Goal: Information Seeking & Learning: Learn about a topic

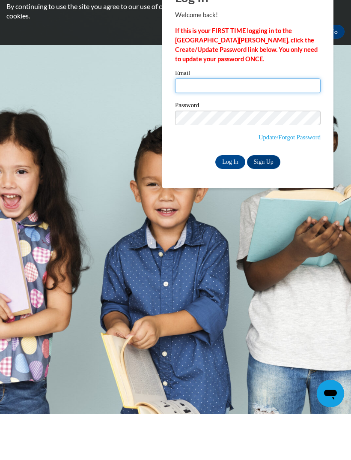
type input "Tekeia36@gmail.com"
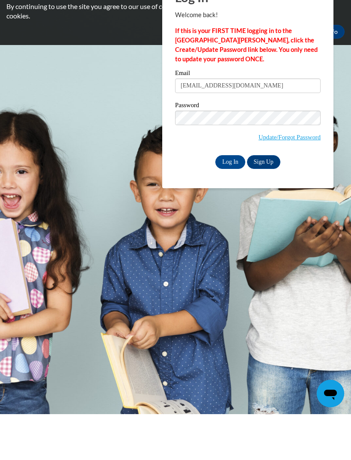
click at [230, 201] on input "Log In" at bounding box center [230, 208] width 30 height 14
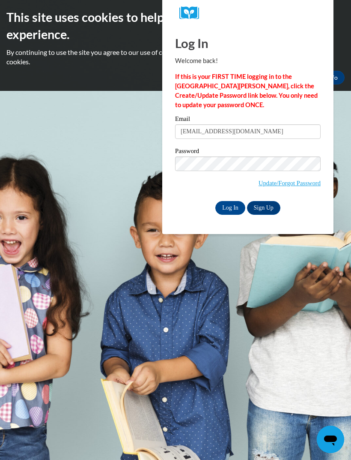
click at [234, 202] on input "Log In" at bounding box center [230, 208] width 30 height 14
click at [241, 197] on div "Password Update/Forgot Password" at bounding box center [248, 173] width 146 height 51
click at [221, 212] on input "Log In" at bounding box center [230, 208] width 30 height 14
click at [232, 206] on input "Log In" at bounding box center [230, 208] width 30 height 14
click at [227, 206] on input "Log In" at bounding box center [230, 208] width 30 height 14
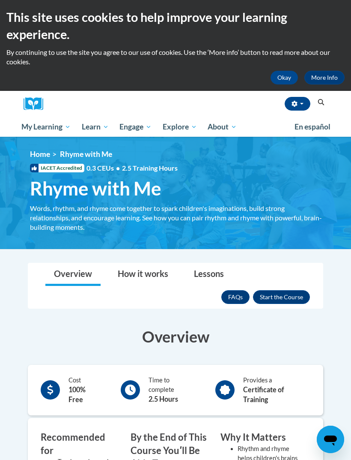
click at [270, 299] on button "Enroll" at bounding box center [281, 297] width 57 height 14
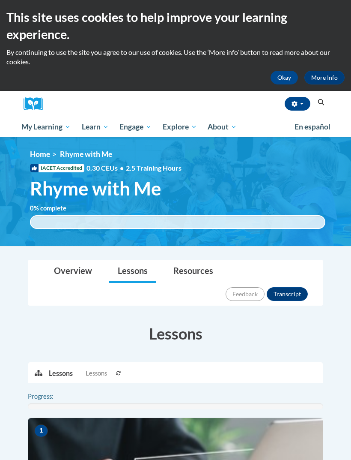
click at [278, 80] on button "Okay" at bounding box center [284, 78] width 27 height 14
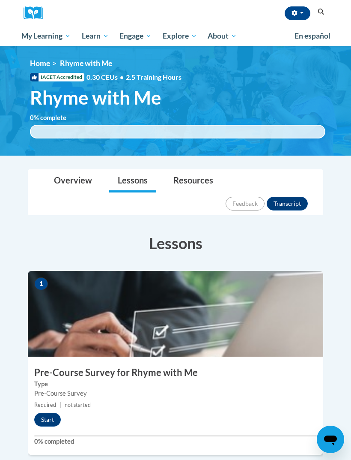
click at [293, 12] on icon "button" at bounding box center [295, 13] width 6 height 6
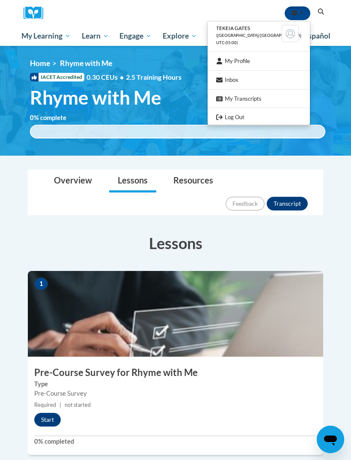
click at [295, 12] on div at bounding box center [175, 230] width 351 height 460
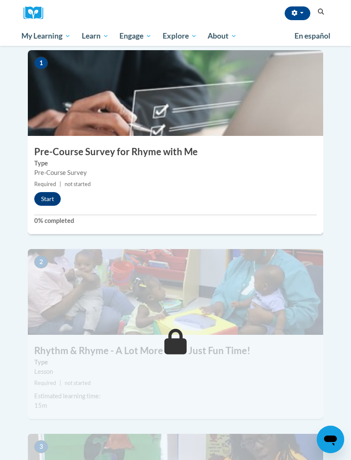
scroll to position [221, 0]
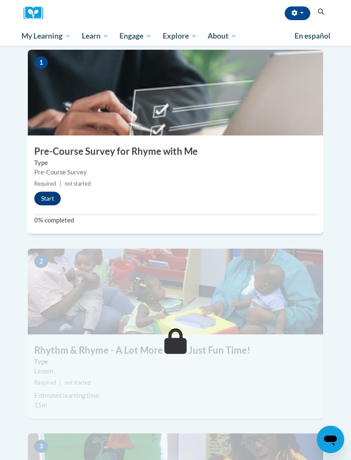
click at [56, 187] on div "1 Pre-Course Survey for Rhyme with Me Type Pre-Course Survey Required | not sta…" at bounding box center [176, 142] width 296 height 184
click at [53, 191] on button "Start" at bounding box center [47, 198] width 27 height 14
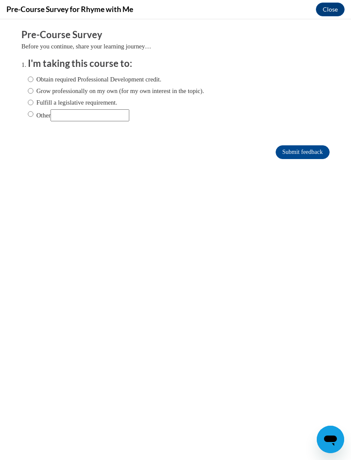
scroll to position [0, 0]
click at [172, 78] on span "Obtain required Professional Development credit." at bounding box center [116, 79] width 176 height 9
click at [31, 80] on input "Obtain required Professional Development credit." at bounding box center [31, 79] width 6 height 9
radio input "true"
click at [312, 156] on input "Submit feedback" at bounding box center [303, 152] width 54 height 14
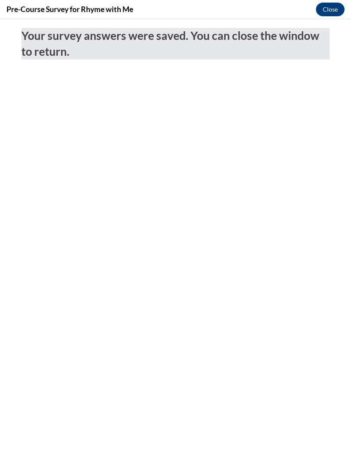
click at [331, 3] on button "Close" at bounding box center [330, 10] width 29 height 14
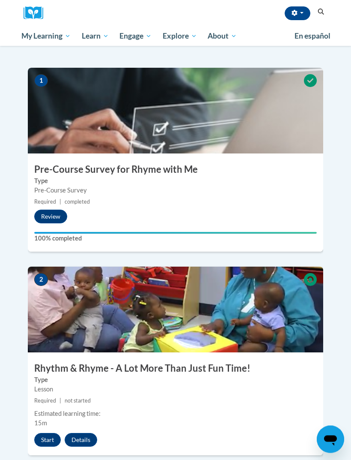
scroll to position [203, 0]
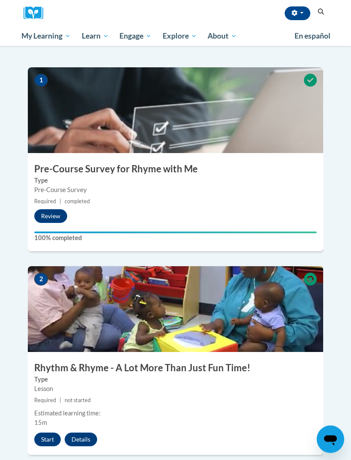
click at [270, 306] on img at bounding box center [176, 309] width 296 height 86
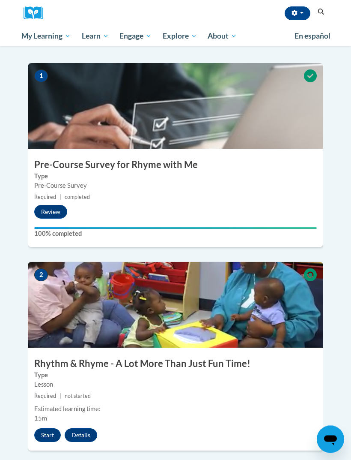
scroll to position [234, 0]
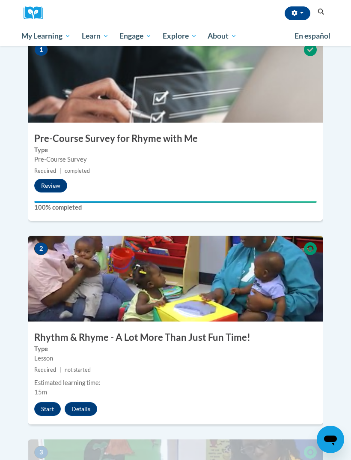
click at [46, 402] on button "Start" at bounding box center [47, 409] width 27 height 14
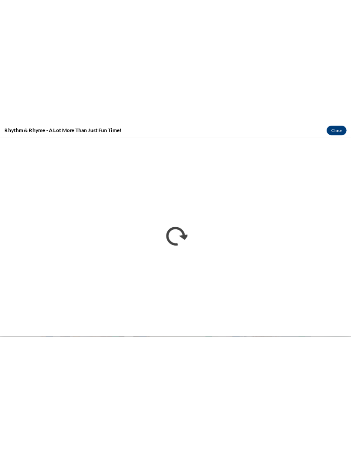
scroll to position [88, 0]
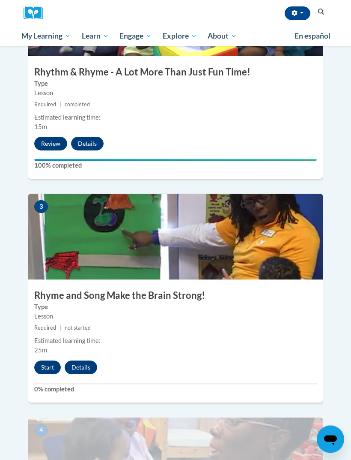
scroll to position [459, 0]
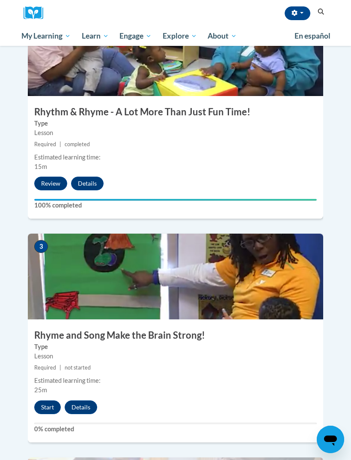
click at [50, 400] on button "Start" at bounding box center [47, 407] width 27 height 14
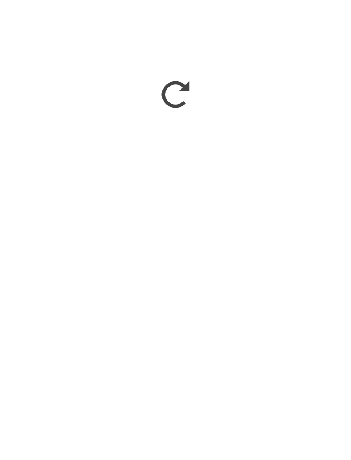
scroll to position [638, 0]
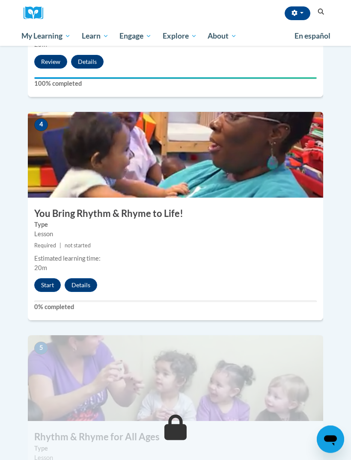
click at [45, 278] on button "Start" at bounding box center [47, 285] width 27 height 14
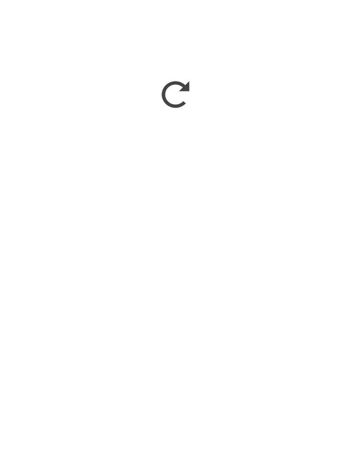
scroll to position [990, 0]
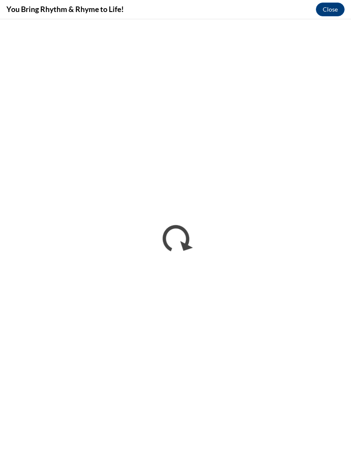
click at [129, 17] on div "You Bring Rhythm & Rhyme to Life! Close" at bounding box center [175, 9] width 351 height 19
